Goal: Information Seeking & Learning: Learn about a topic

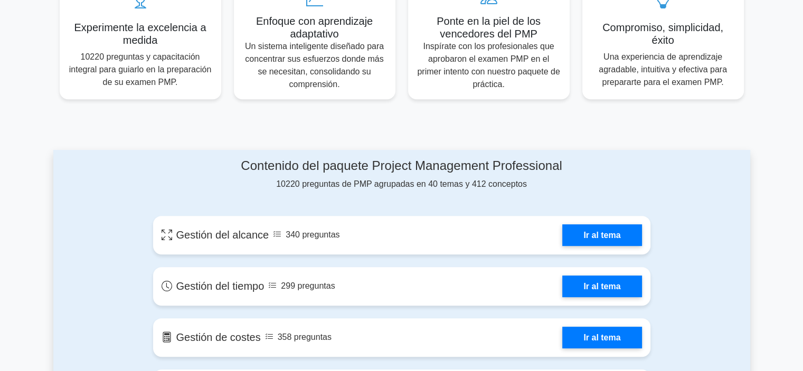
scroll to position [475, 0]
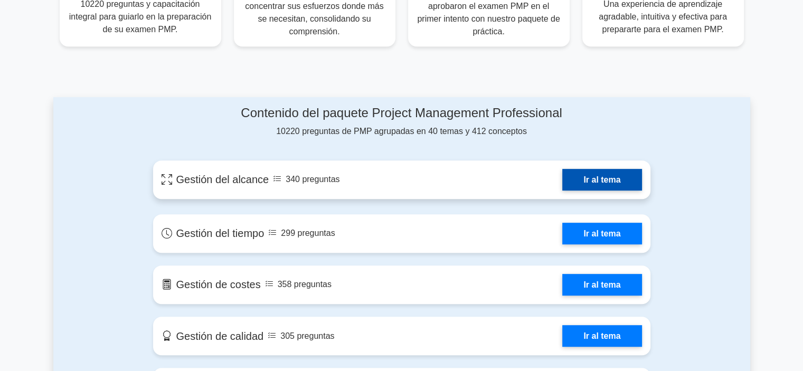
click at [594, 182] on link "Ir al tema" at bounding box center [602, 180] width 79 height 22
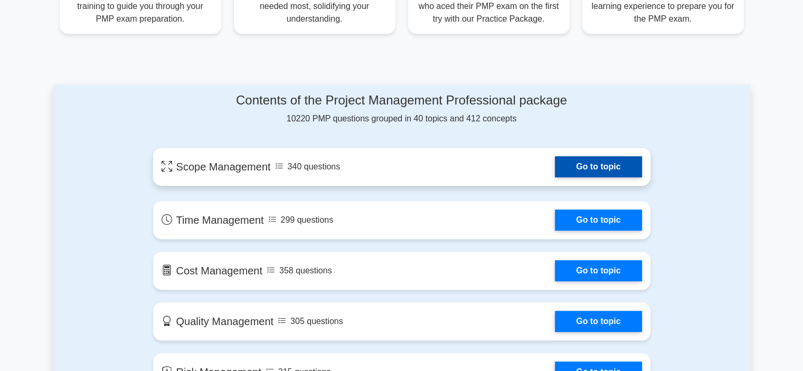
scroll to position [463, 0]
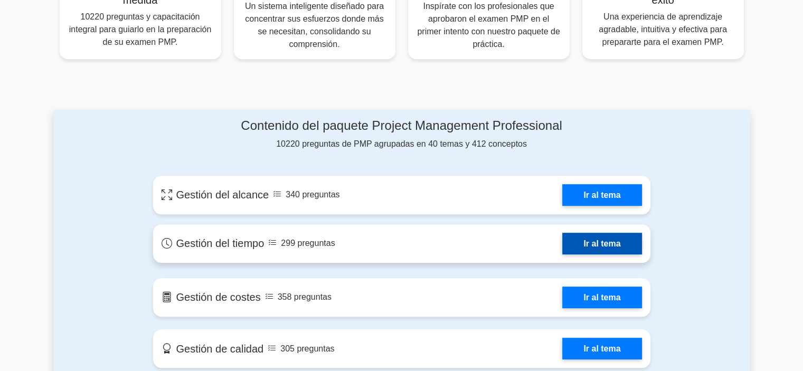
click at [592, 247] on link "Ir al tema" at bounding box center [602, 244] width 79 height 22
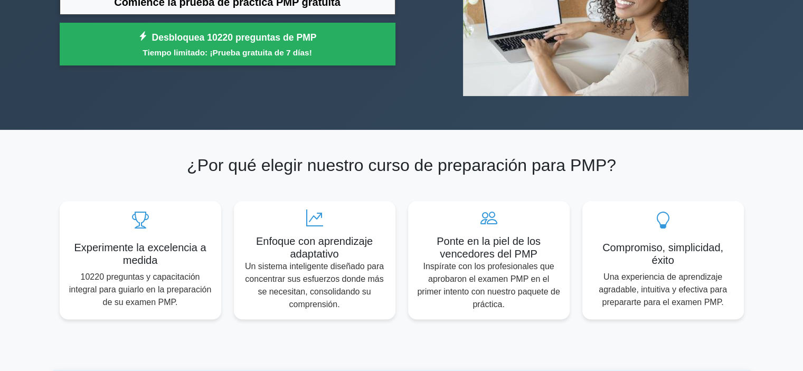
scroll to position [0, 0]
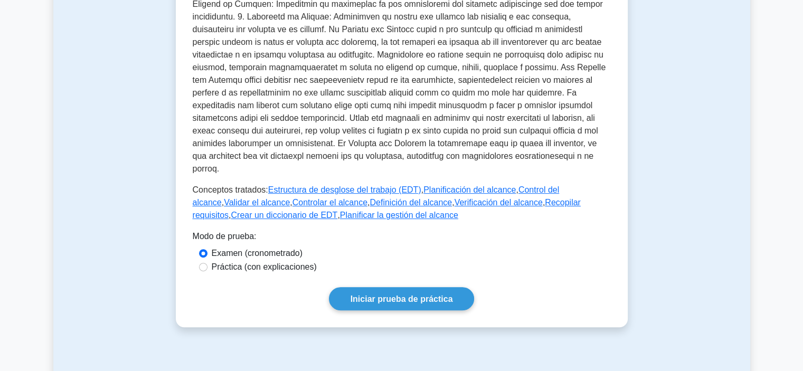
scroll to position [25, 0]
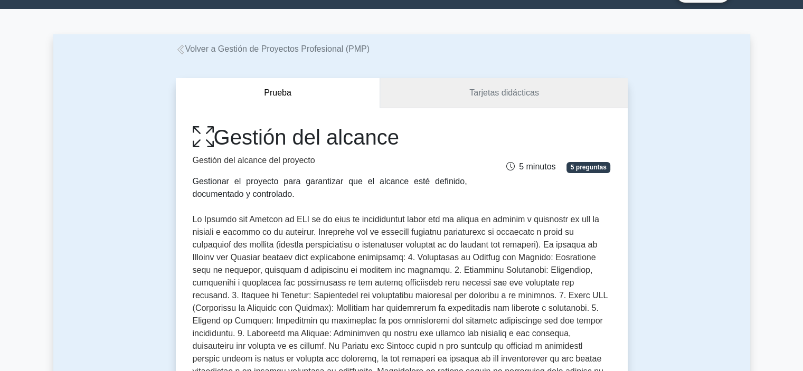
click at [513, 92] on font "Tarjetas didácticas" at bounding box center [505, 92] width 70 height 9
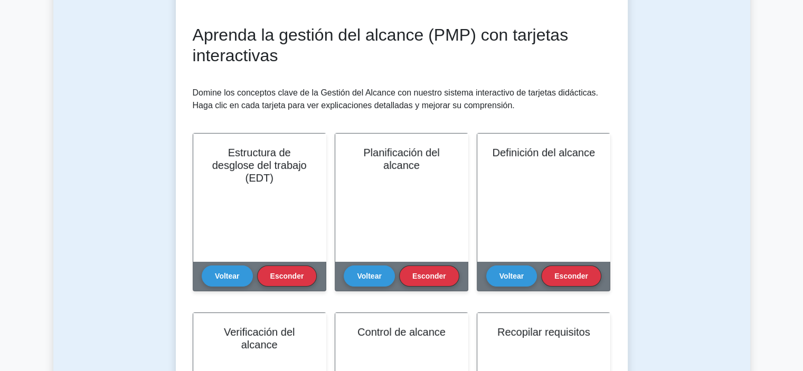
scroll to position [158, 0]
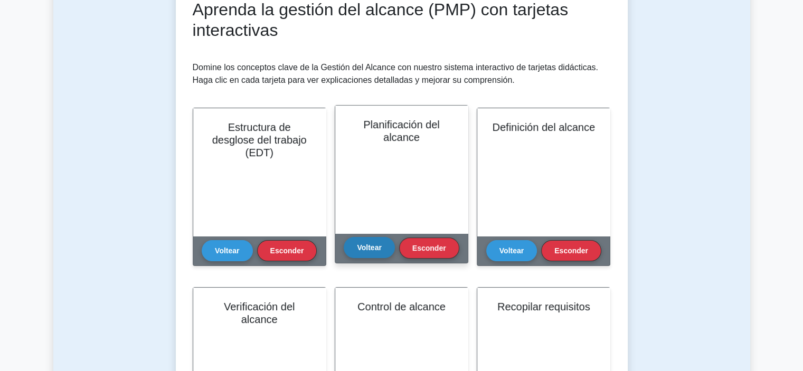
click at [377, 245] on font "Voltear" at bounding box center [369, 247] width 24 height 8
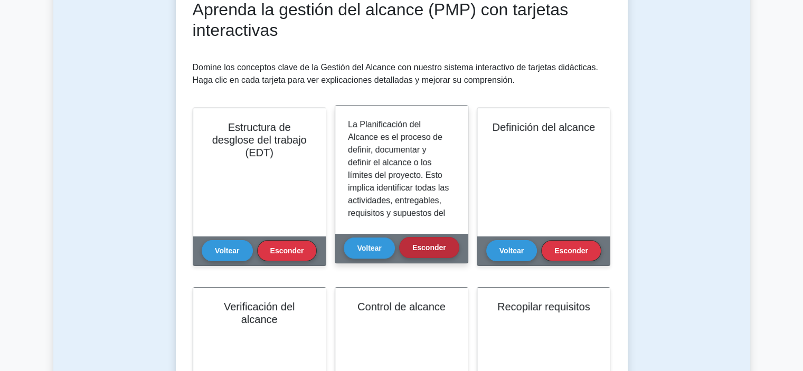
click at [430, 250] on font "Esconder" at bounding box center [430, 247] width 34 height 8
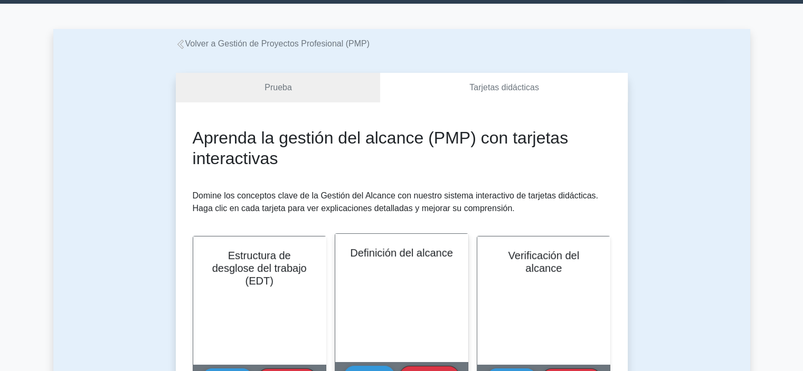
scroll to position [0, 0]
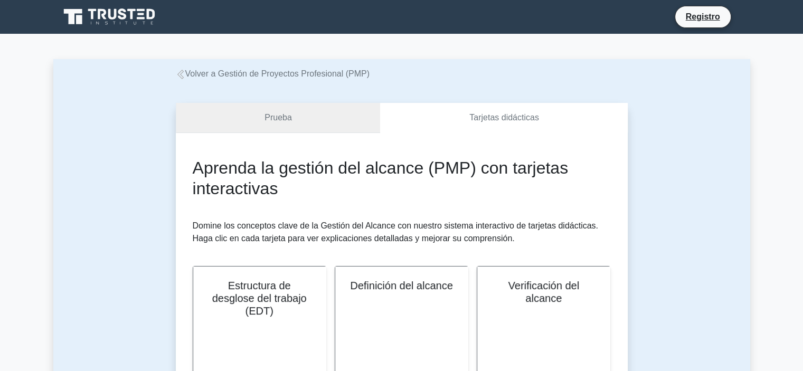
click at [325, 108] on link "Prueba" at bounding box center [278, 118] width 205 height 30
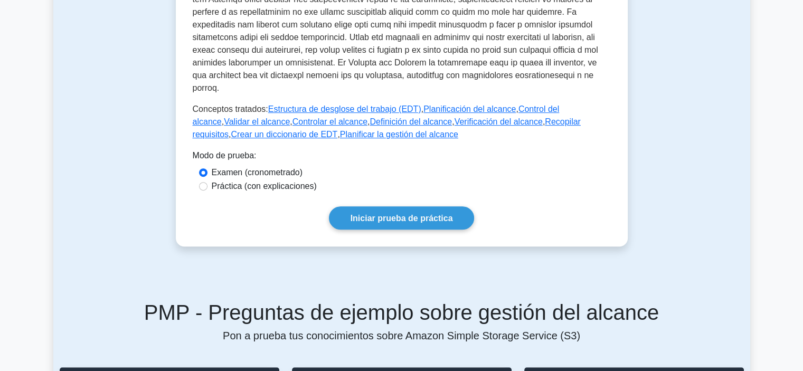
scroll to position [106, 0]
